Goal: Information Seeking & Learning: Learn about a topic

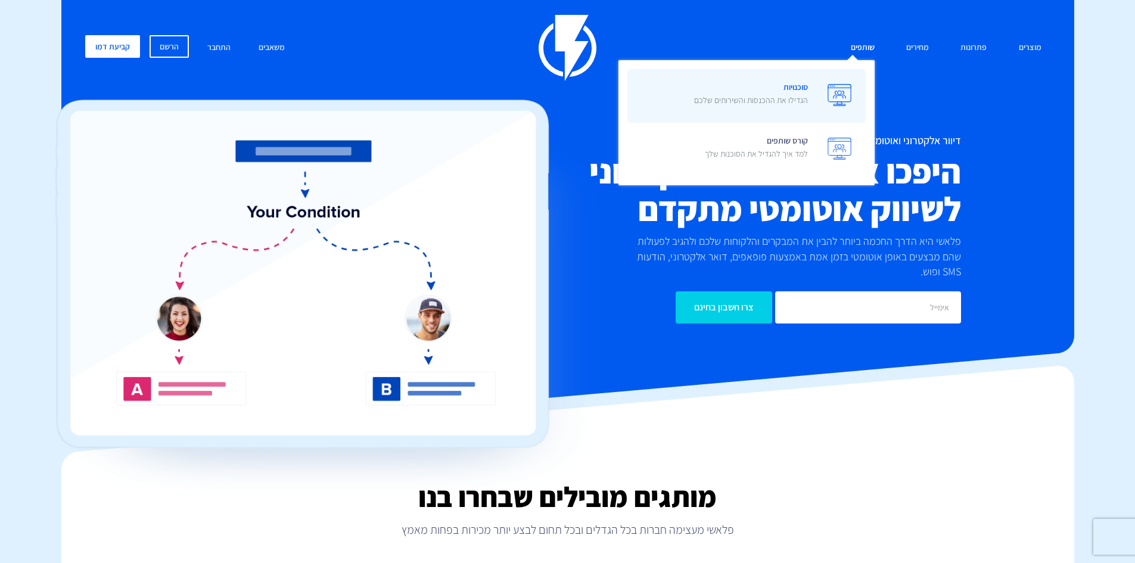
click at [805, 84] on span "סוכנויות הגדילו את ההכנסות והשירותים שלכם" at bounding box center [751, 95] width 114 height 34
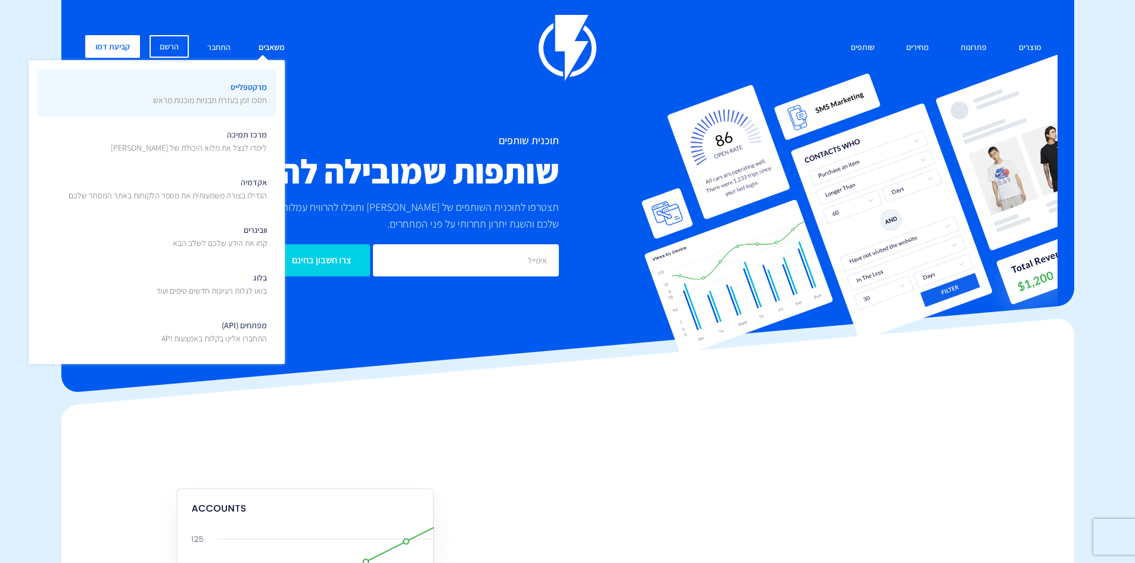
click at [255, 97] on p "חסכו זמן בעזרת תבניות מוכנות מראש" at bounding box center [210, 100] width 114 height 12
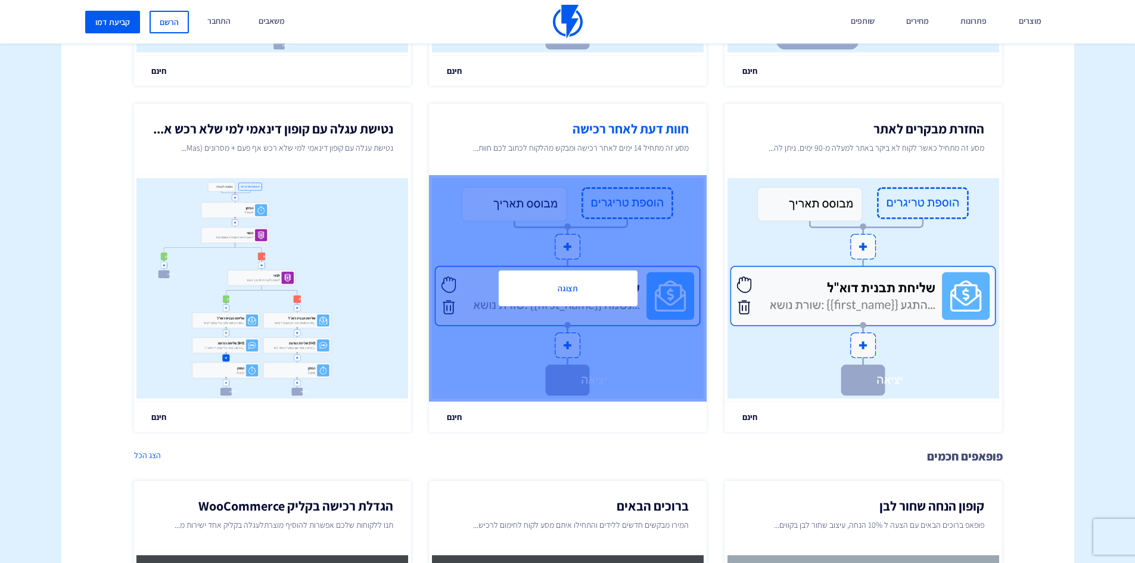
scroll to position [655, 0]
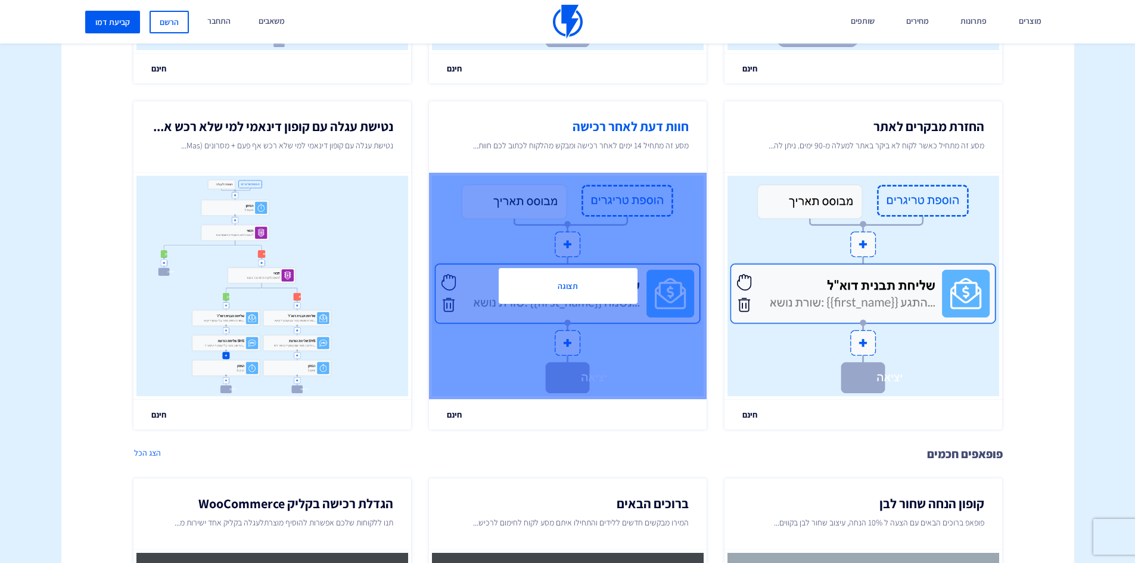
click at [561, 286] on button "תצוגה" at bounding box center [567, 286] width 139 height 36
